Goal: Task Accomplishment & Management: Manage account settings

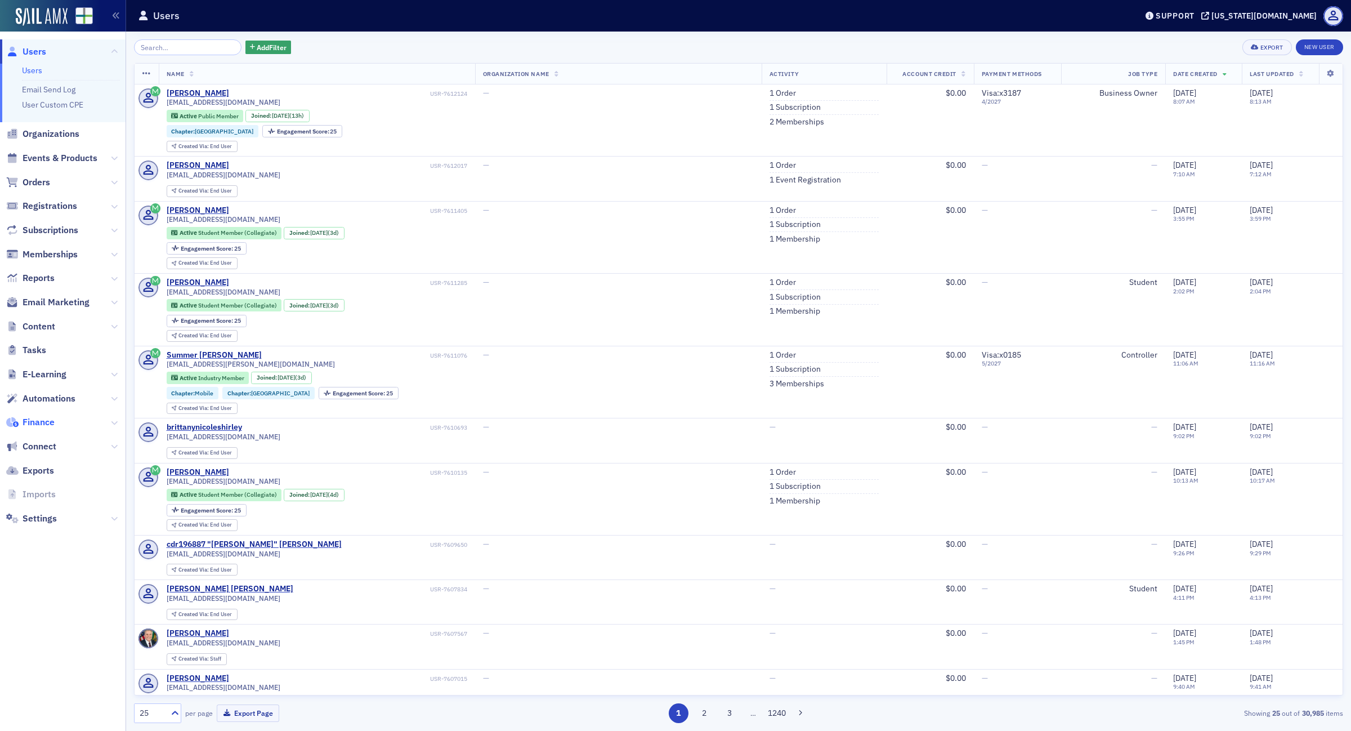
click at [41, 426] on span "Finance" at bounding box center [39, 422] width 32 height 12
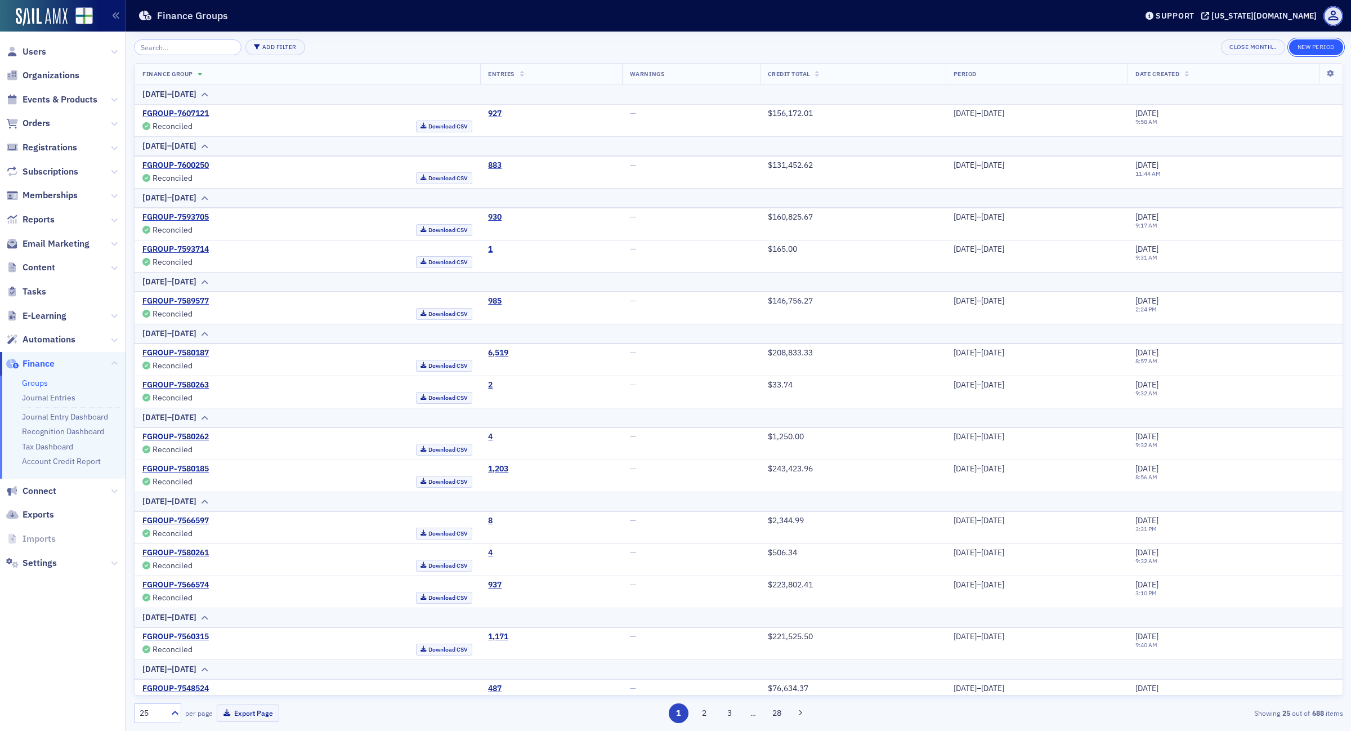
click at [1321, 48] on button "New Period" at bounding box center [1316, 47] width 54 height 16
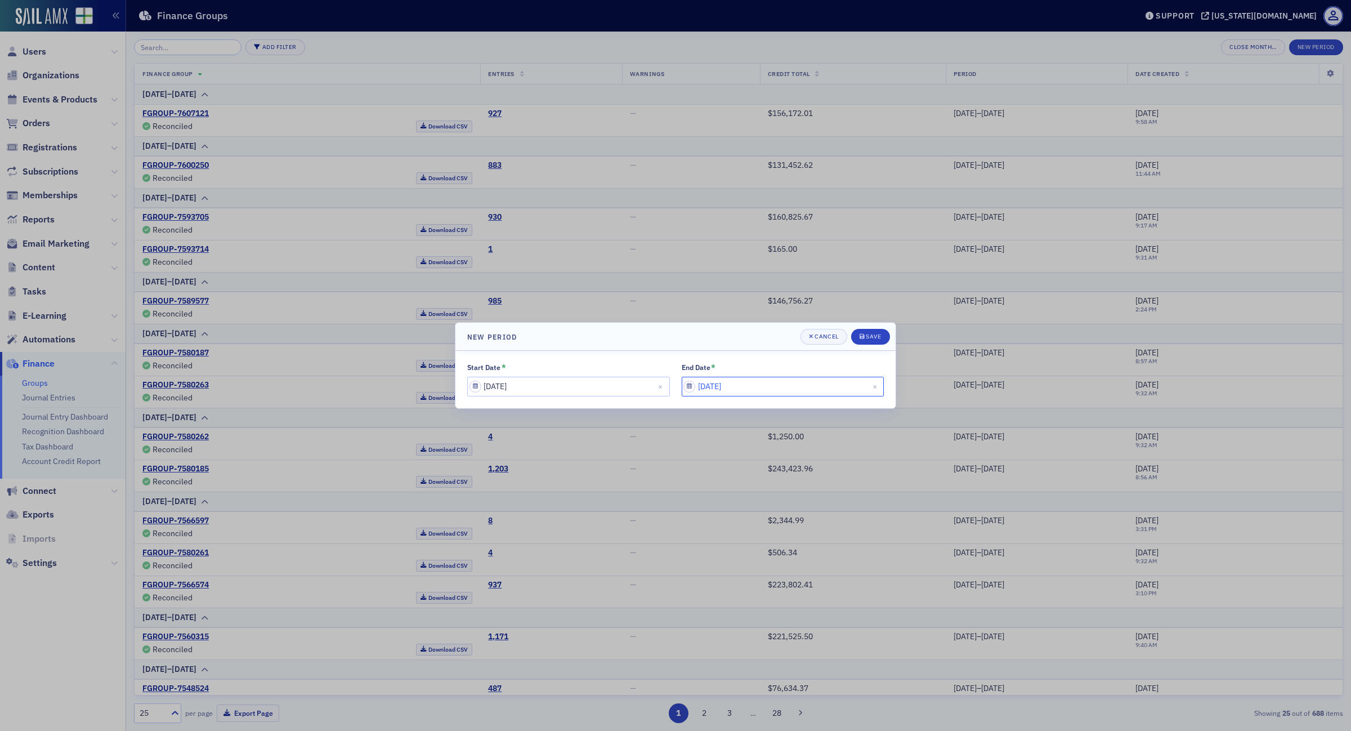
select select "8"
select select "2025"
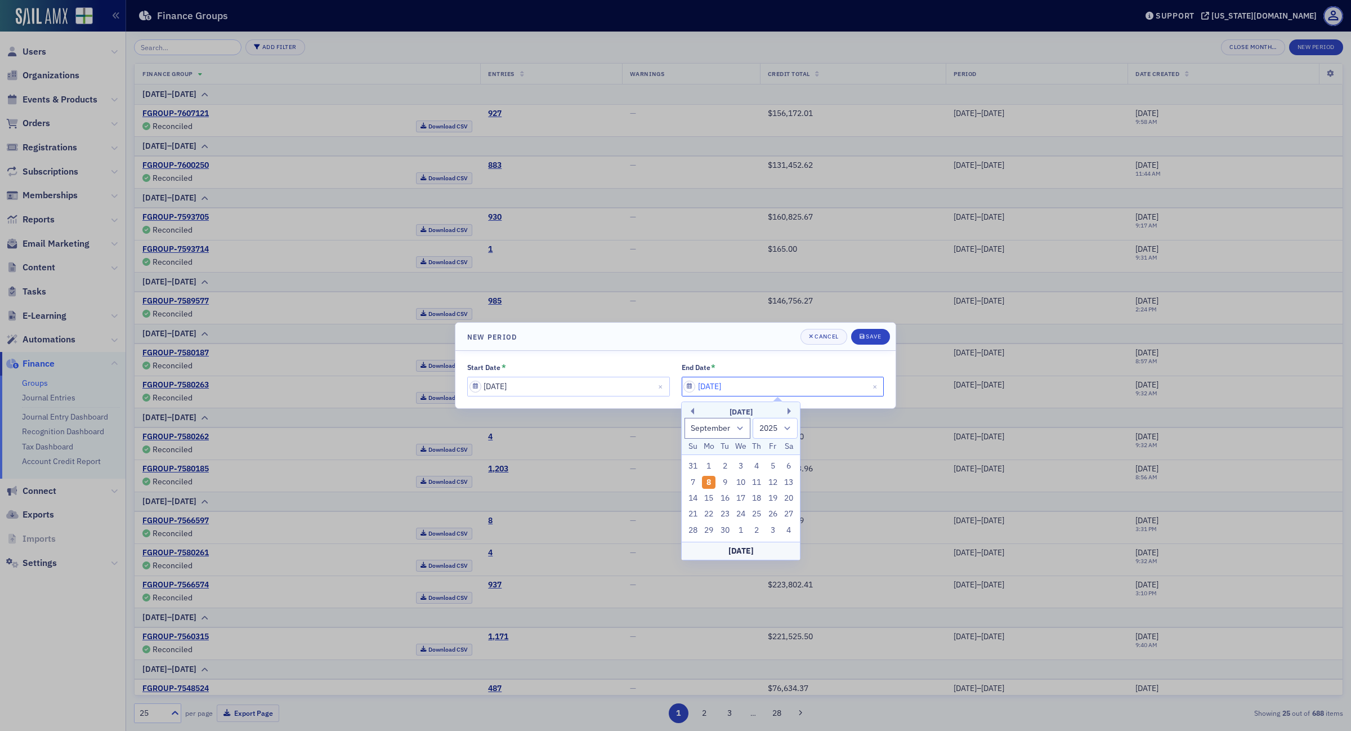
click at [783, 387] on input "09/08/2025" at bounding box center [783, 387] width 203 height 20
click at [690, 486] on div "7" at bounding box center [693, 483] width 14 height 14
type input "09/07/2025"
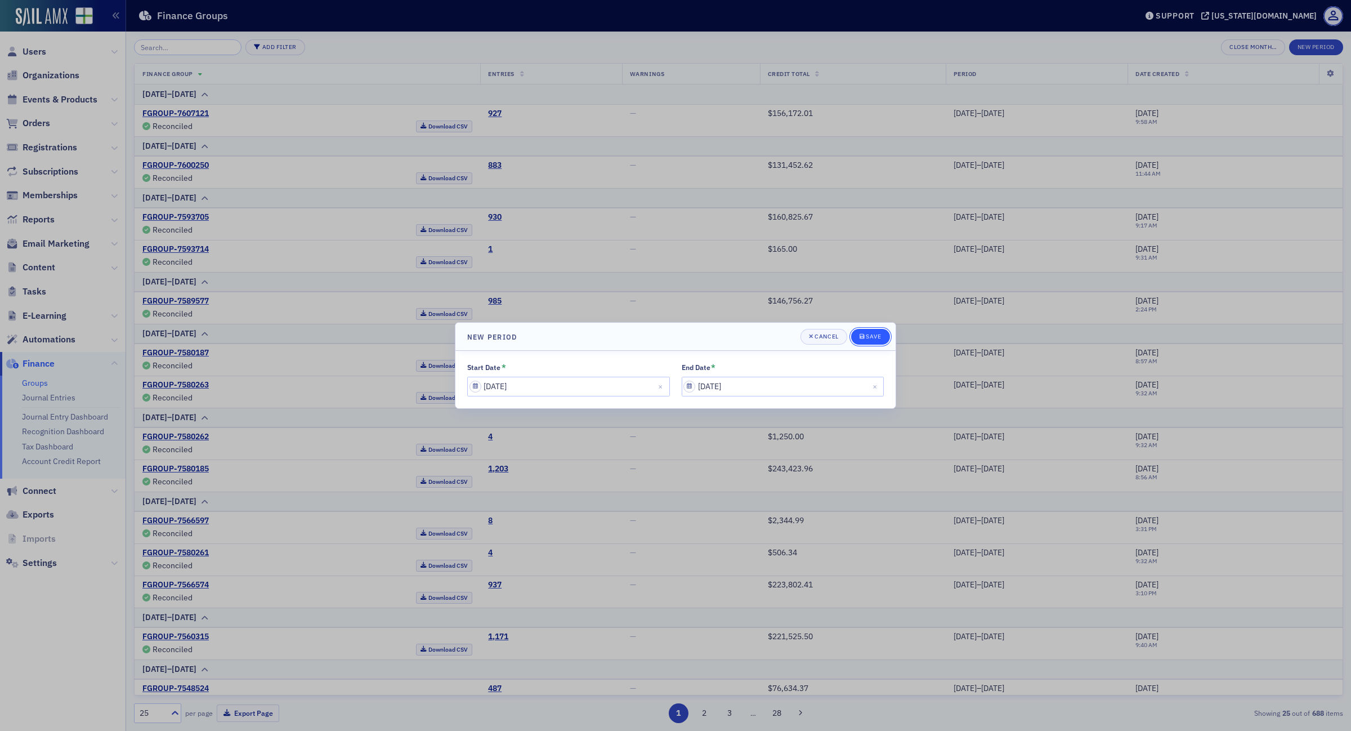
click at [867, 330] on button "Save" at bounding box center [870, 337] width 39 height 16
